Goal: Purchase product/service

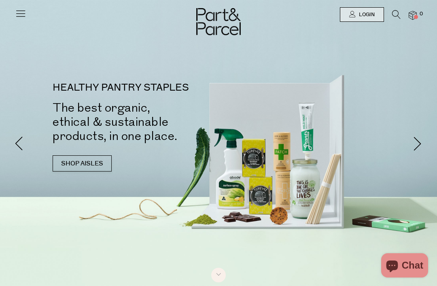
click at [398, 14] on icon at bounding box center [396, 14] width 8 height 9
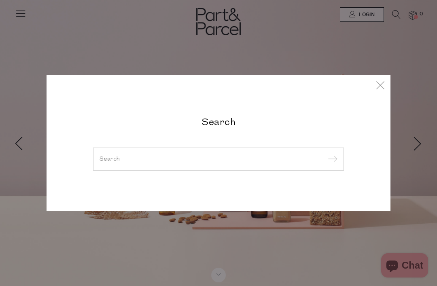
click at [315, 160] on input "search" at bounding box center [219, 159] width 238 height 6
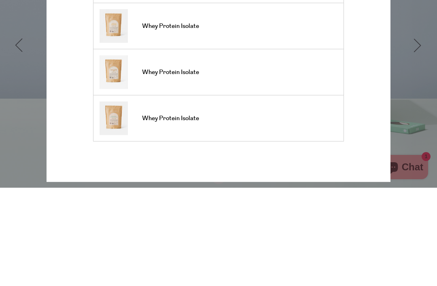
type input "Wii"
click at [331, 84] on input "submit" at bounding box center [331, 90] width 12 height 12
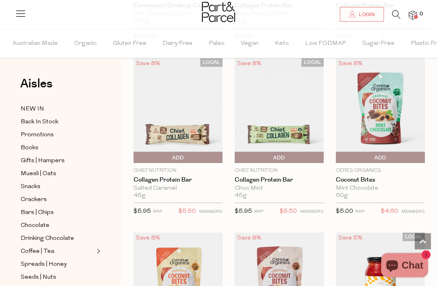
scroll to position [1255, 0]
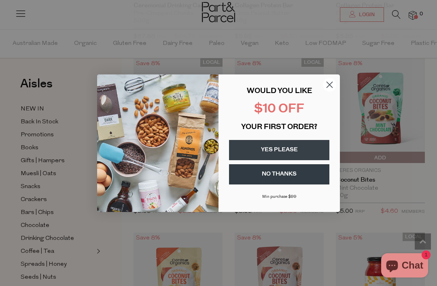
click at [327, 91] on circle "Close dialog" at bounding box center [329, 84] width 13 height 13
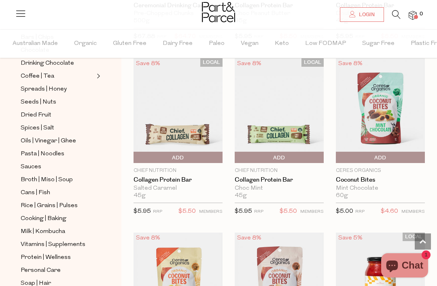
scroll to position [176, 0]
click at [38, 253] on span "Protein | Wellness" at bounding box center [46, 258] width 50 height 10
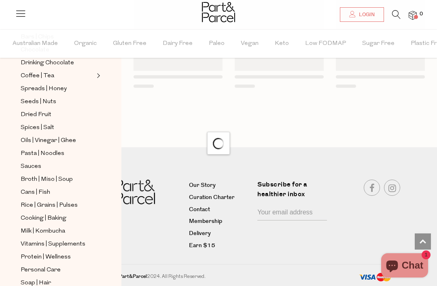
scroll to position [758, 0]
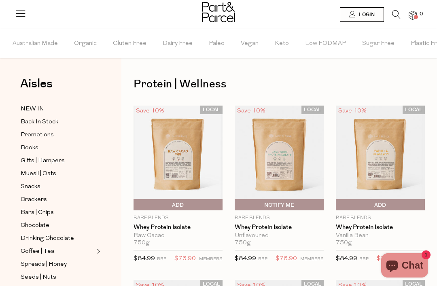
click at [191, 152] on img at bounding box center [178, 158] width 89 height 105
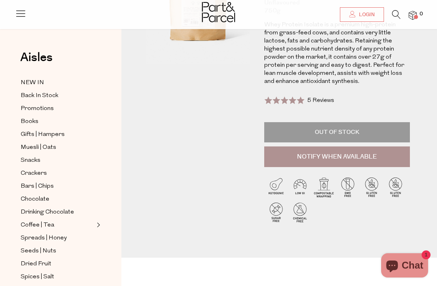
scroll to position [103, 0]
